Goal: Task Accomplishment & Management: Manage account settings

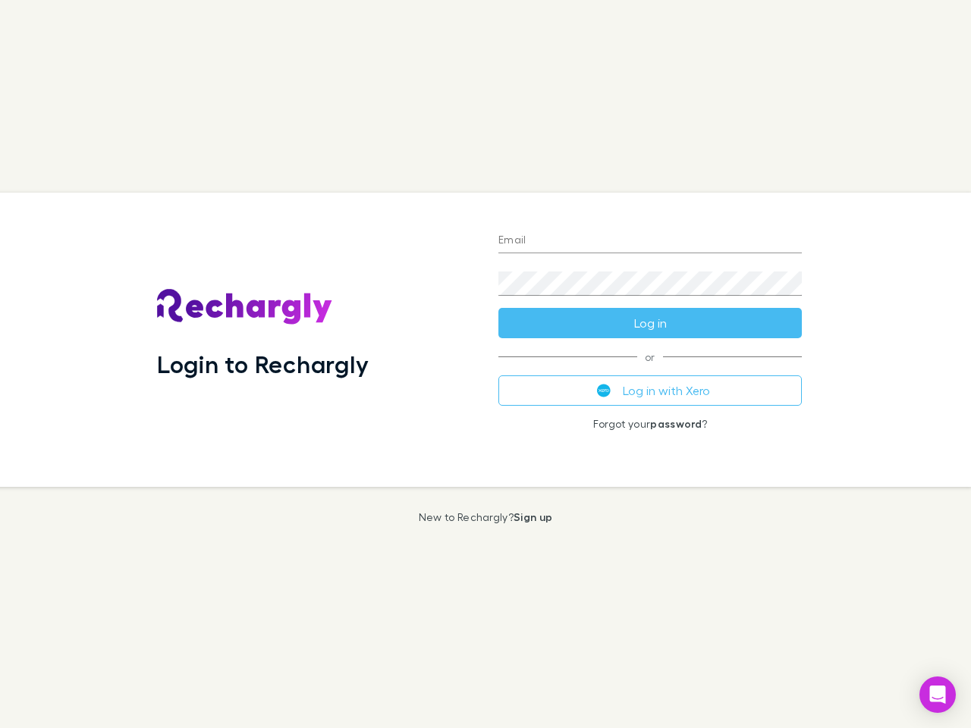
click at [486, 364] on div "Login to Rechargly" at bounding box center [315, 340] width 341 height 294
click at [650, 241] on input "Email" at bounding box center [649, 241] width 303 height 24
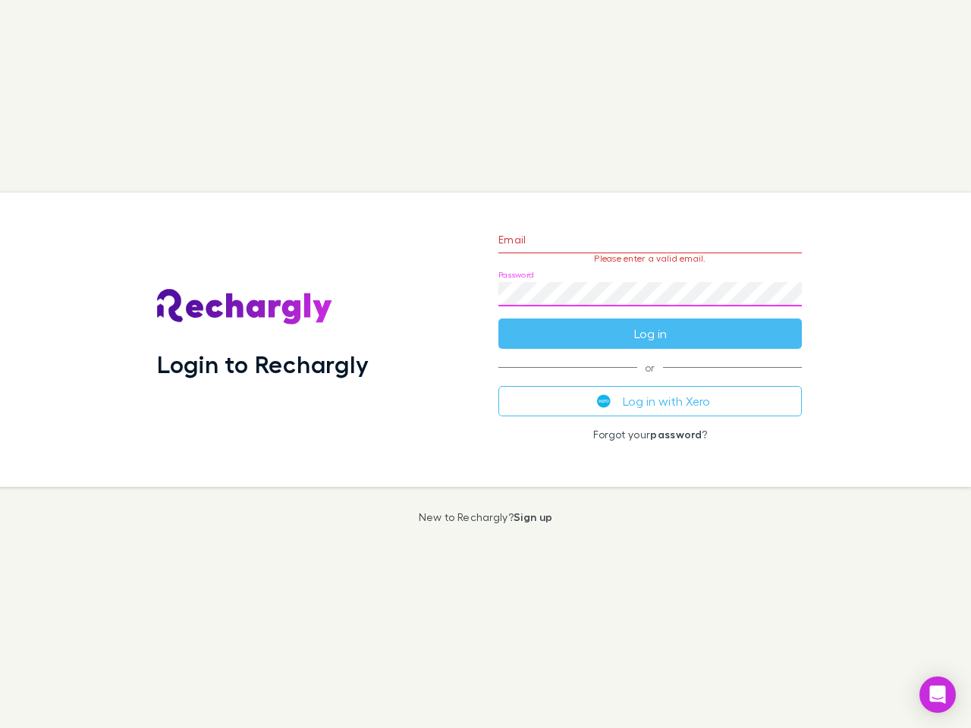
click at [650, 323] on form "Email Please enter a valid email. Password Log in" at bounding box center [649, 283] width 303 height 132
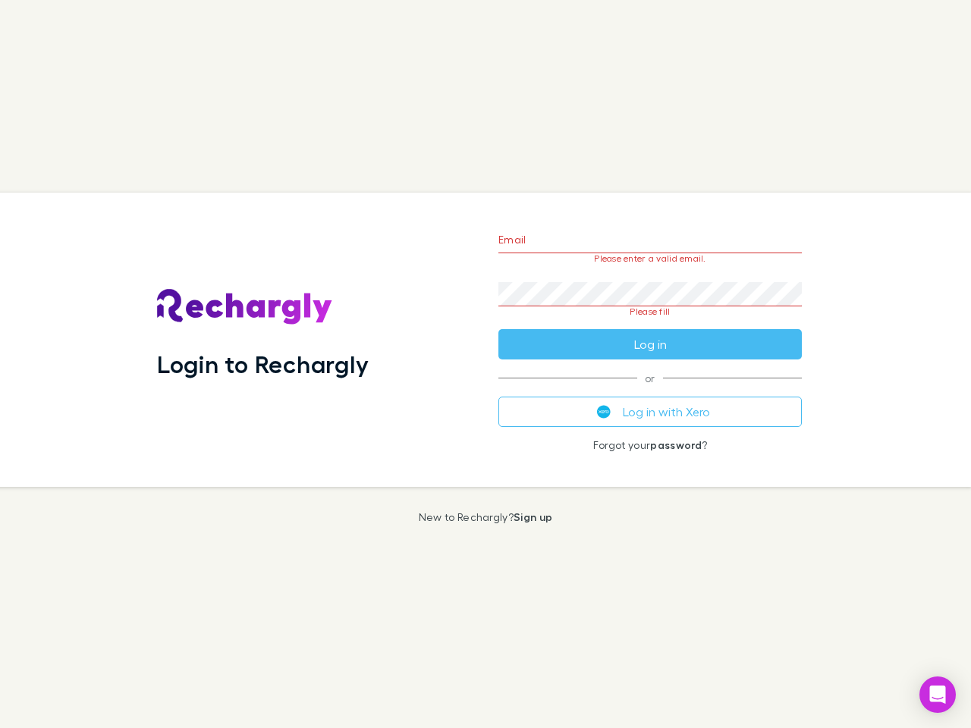
click at [650, 391] on div "Email Please enter a valid email. Password Please fill Log in or Log in with Xe…" at bounding box center [650, 340] width 328 height 294
click at [938, 695] on icon "Open Intercom Messenger" at bounding box center [938, 695] width 16 height 18
